Goal: Task Accomplishment & Management: Manage account settings

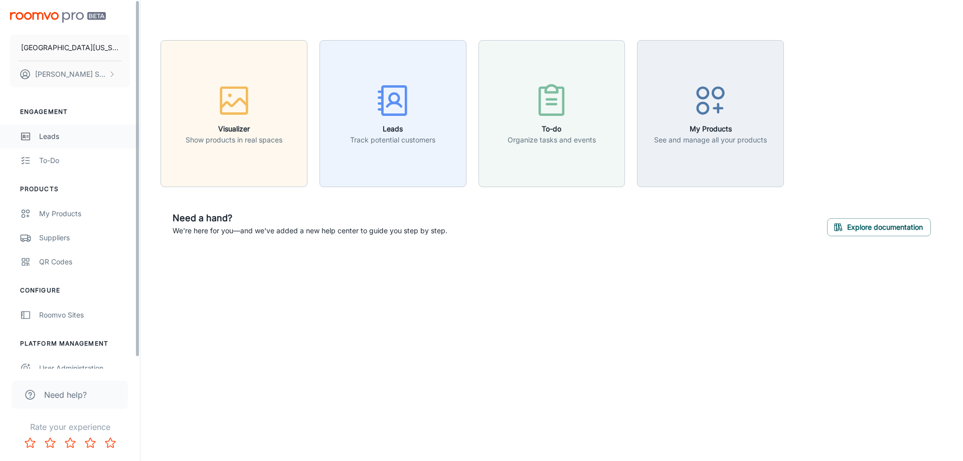
click at [57, 131] on div "Leads" at bounding box center [84, 136] width 91 height 11
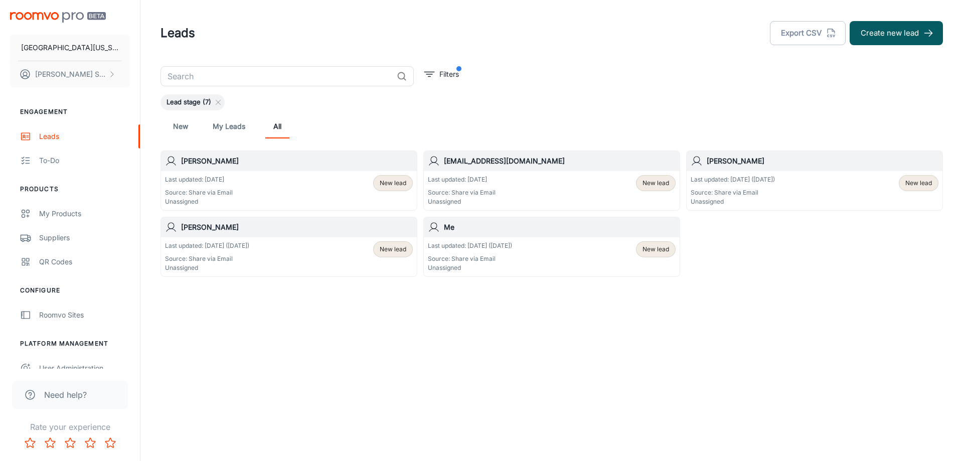
click at [572, 186] on div "Last updated: [DATE] Source: Share via Email Unassigned New lead" at bounding box center [552, 190] width 248 height 31
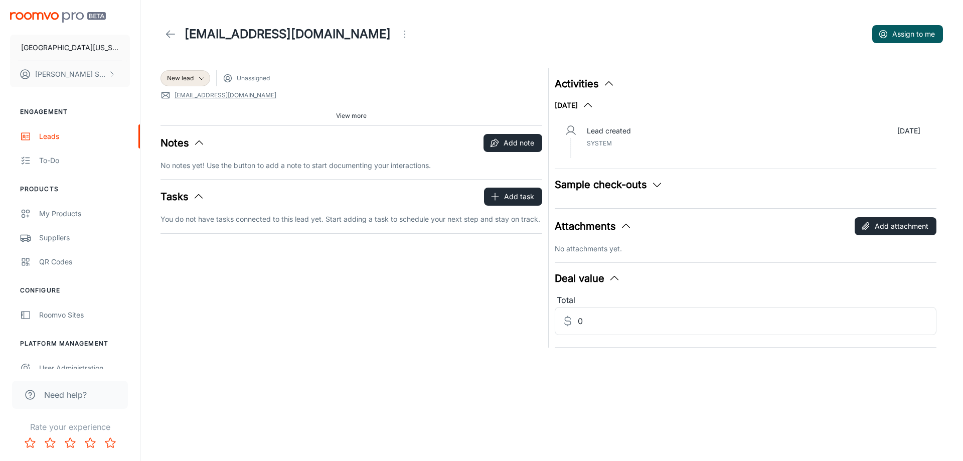
click at [631, 183] on button "Sample check-outs" at bounding box center [609, 184] width 108 height 15
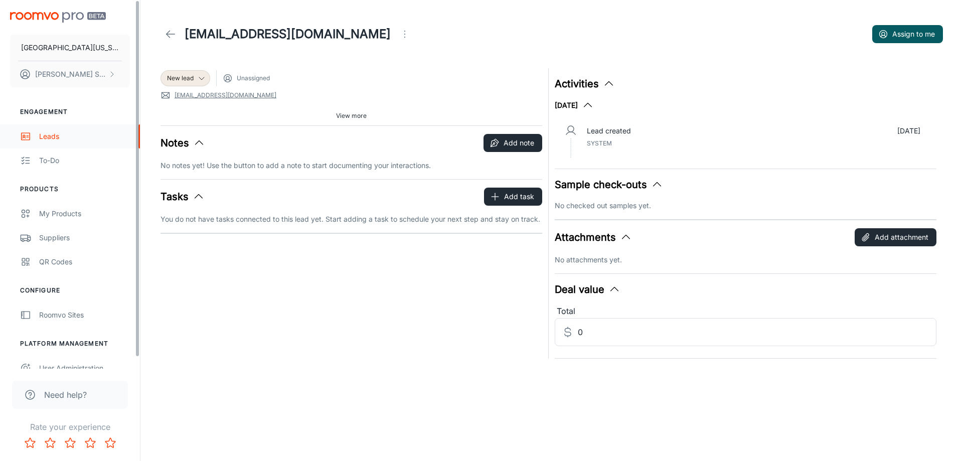
click at [66, 138] on div "Leads" at bounding box center [84, 136] width 91 height 11
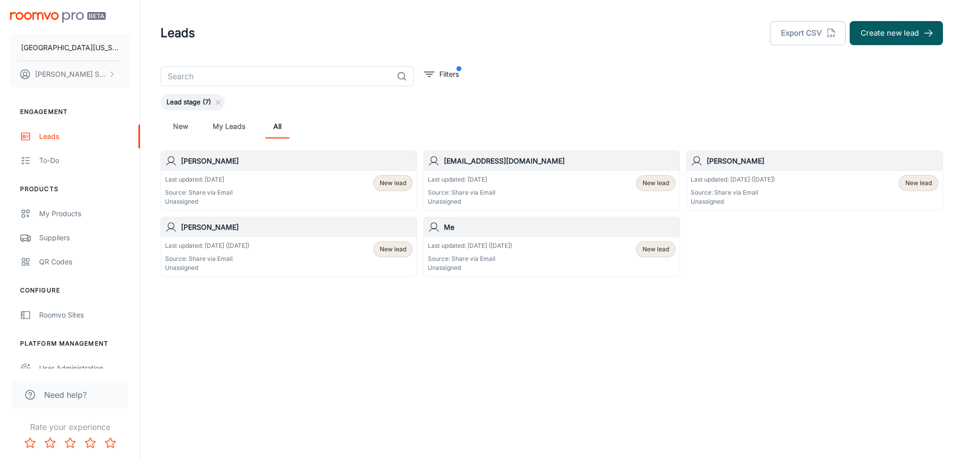
click at [511, 178] on div "Last updated: [DATE] Source: Share via Email Unassigned New lead" at bounding box center [552, 190] width 248 height 31
